Goal: Obtain resource: Obtain resource

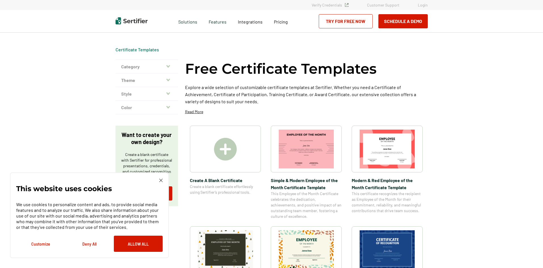
click at [168, 67] on icon "button" at bounding box center [168, 66] width 4 height 5
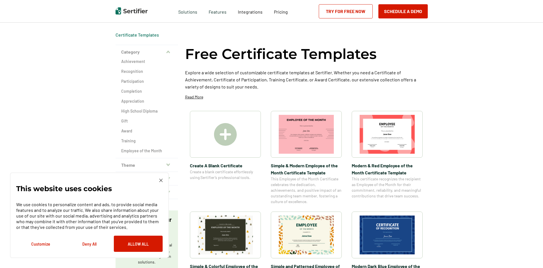
scroll to position [57, 0]
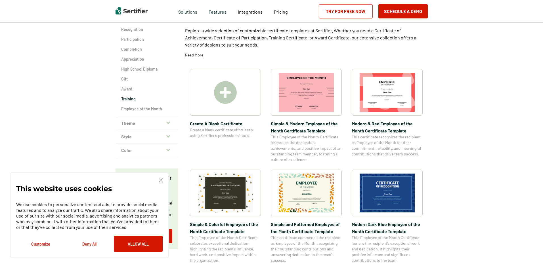
click at [133, 100] on h2 "Training" at bounding box center [146, 99] width 51 height 6
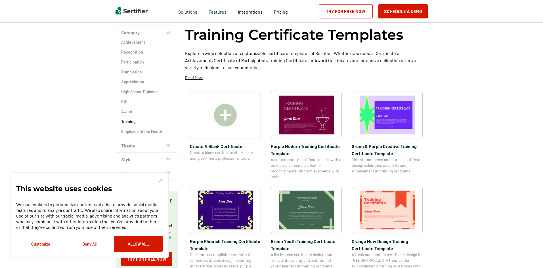
scroll to position [57, 0]
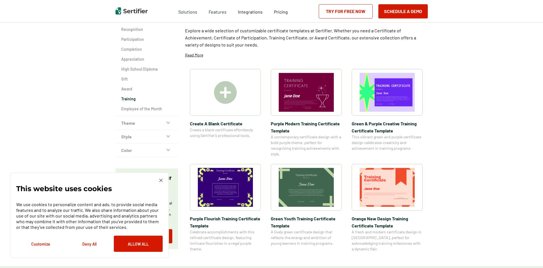
click at [318, 193] on img at bounding box center [306, 187] width 55 height 39
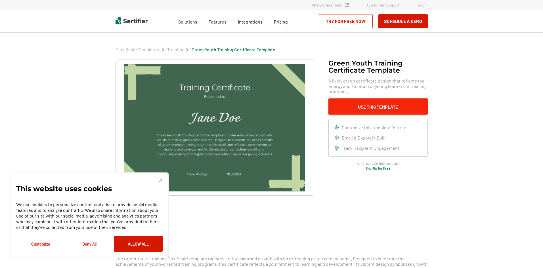
click at [364, 106] on button "Use This Template" at bounding box center [378, 107] width 99 height 16
